Goal: Information Seeking & Learning: Learn about a topic

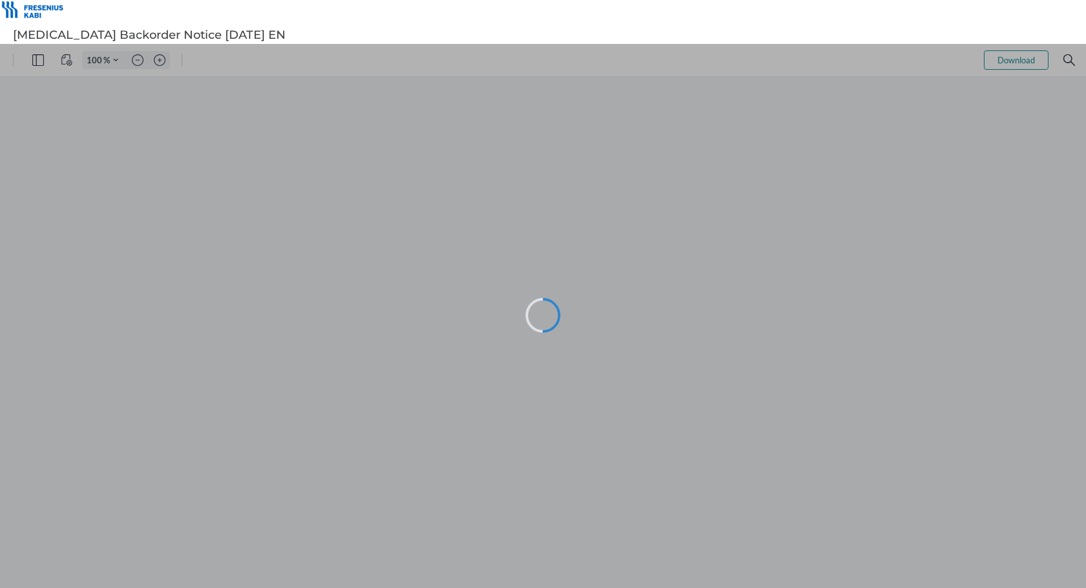
type input "99"
